Goal: Check status: Check status

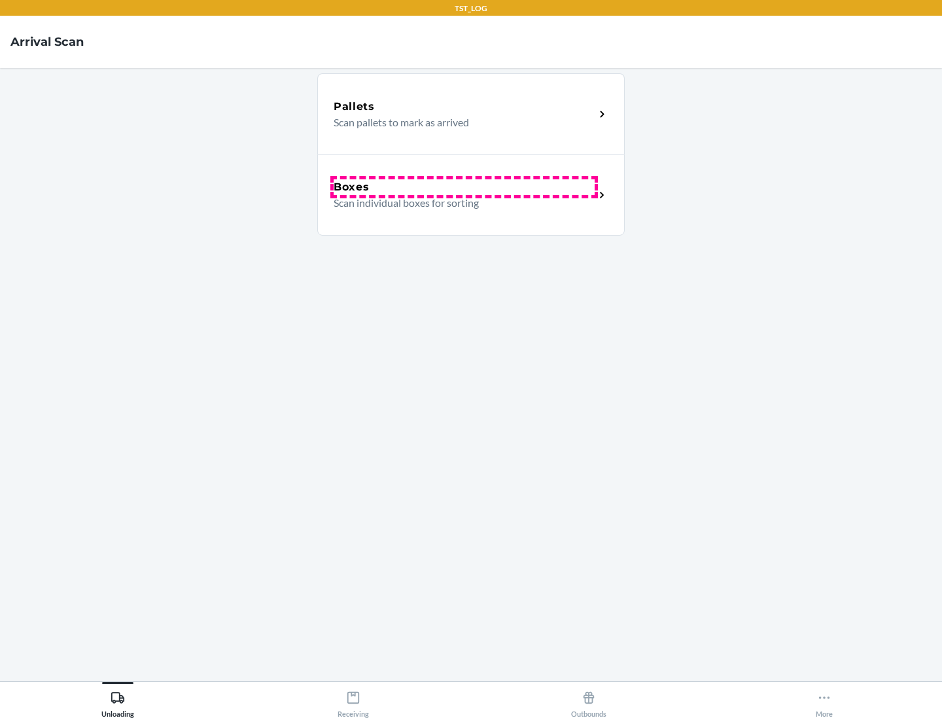
click at [464, 187] on div "Boxes" at bounding box center [464, 187] width 261 height 16
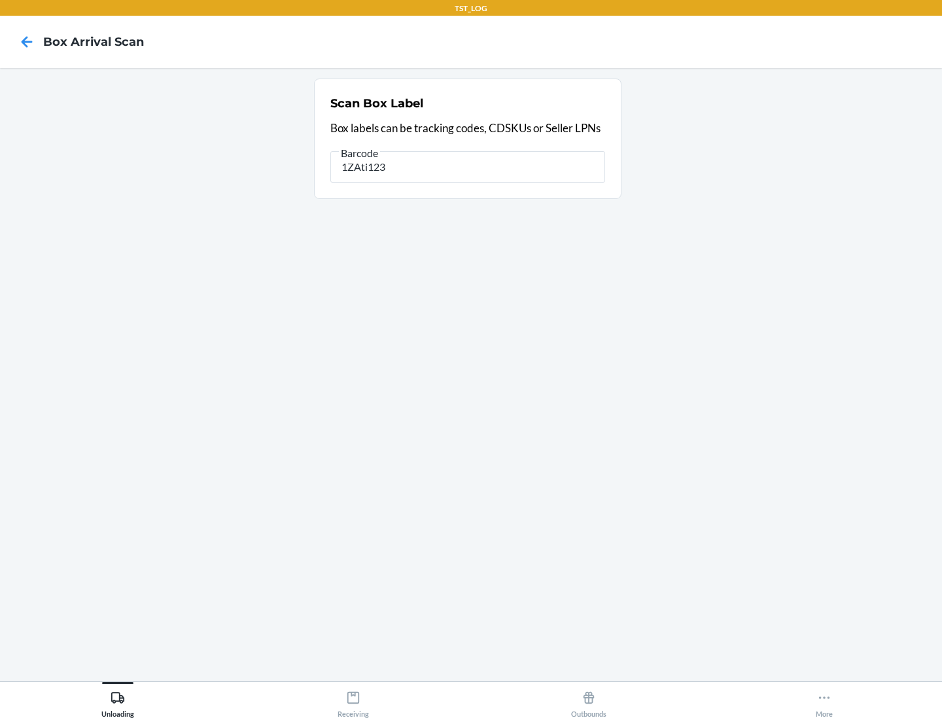
type input "1ZAti123"
